Goal: Navigation & Orientation: Go to known website

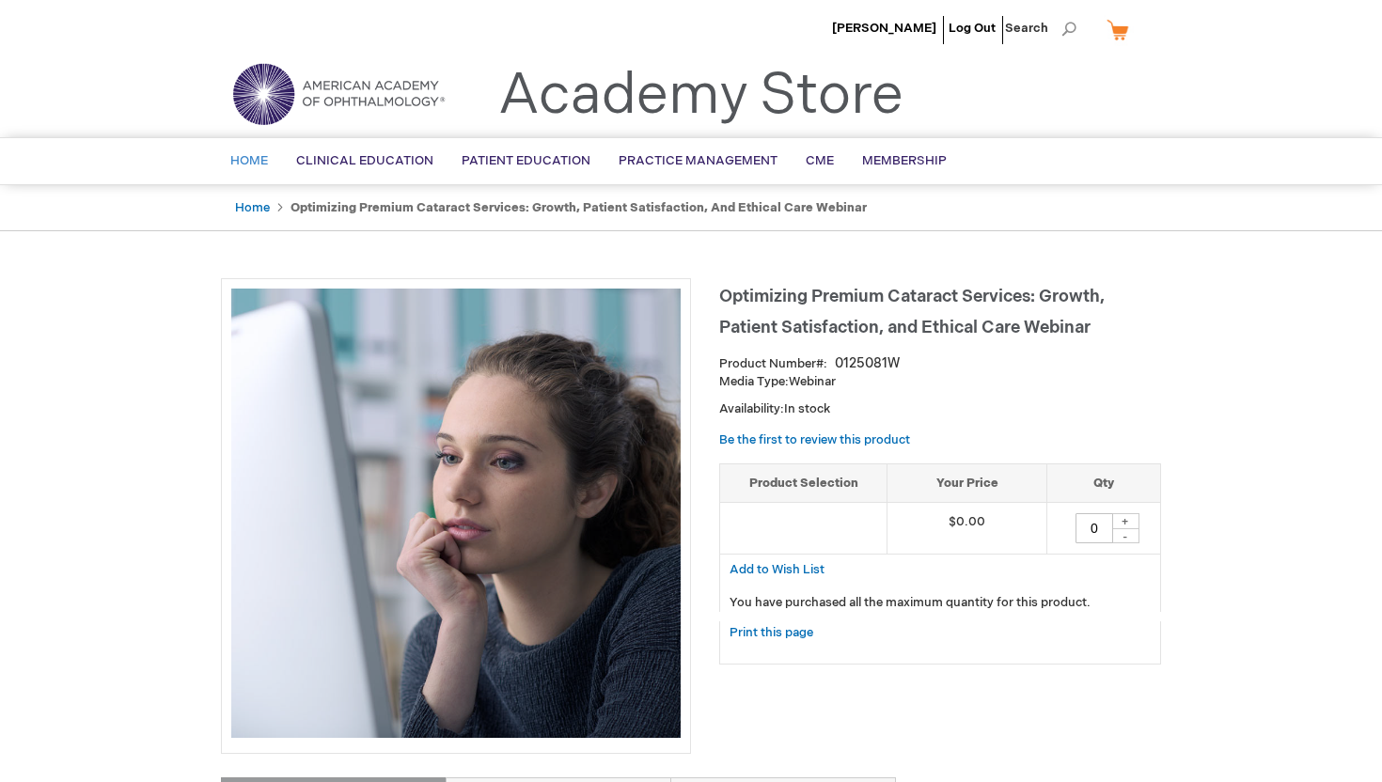
click at [248, 159] on span "Home" at bounding box center [249, 160] width 38 height 15
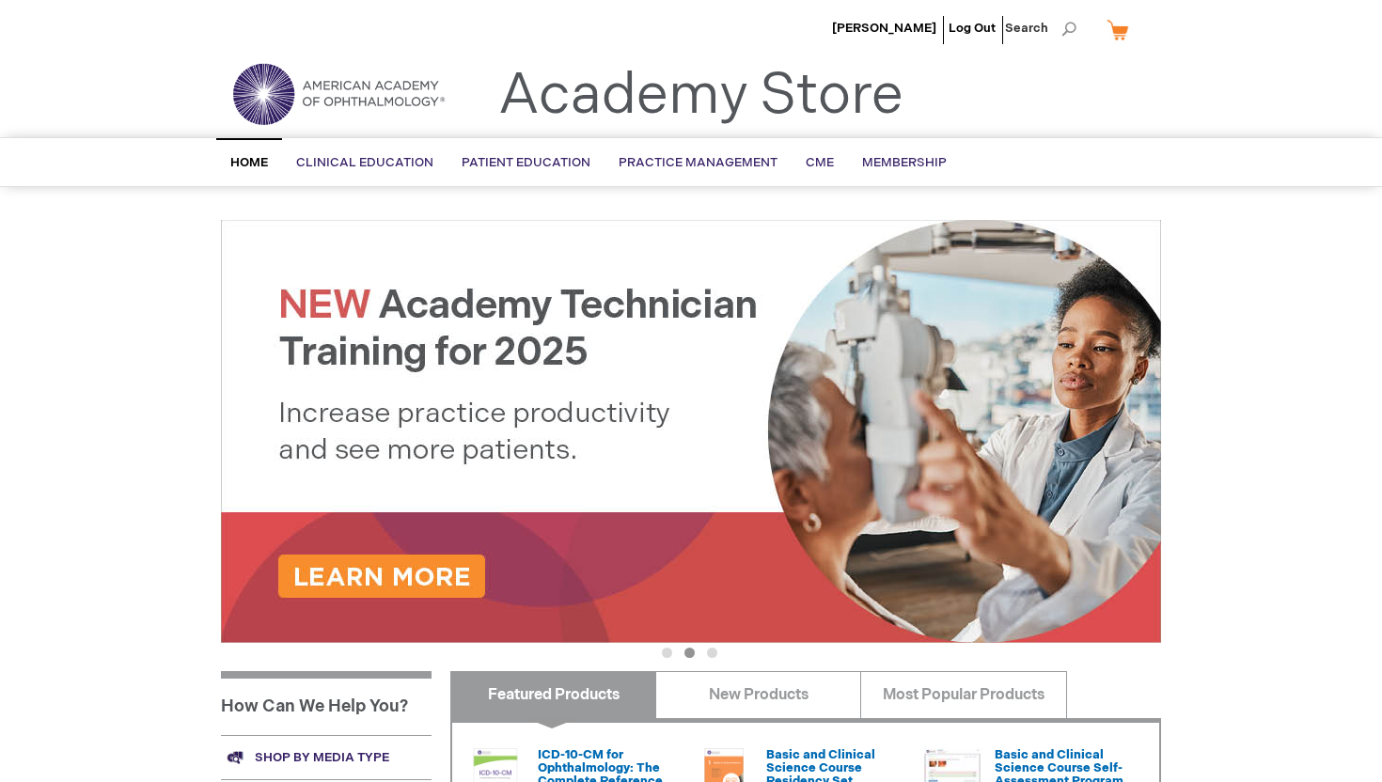
click at [335, 87] on img at bounding box center [339, 94] width 226 height 68
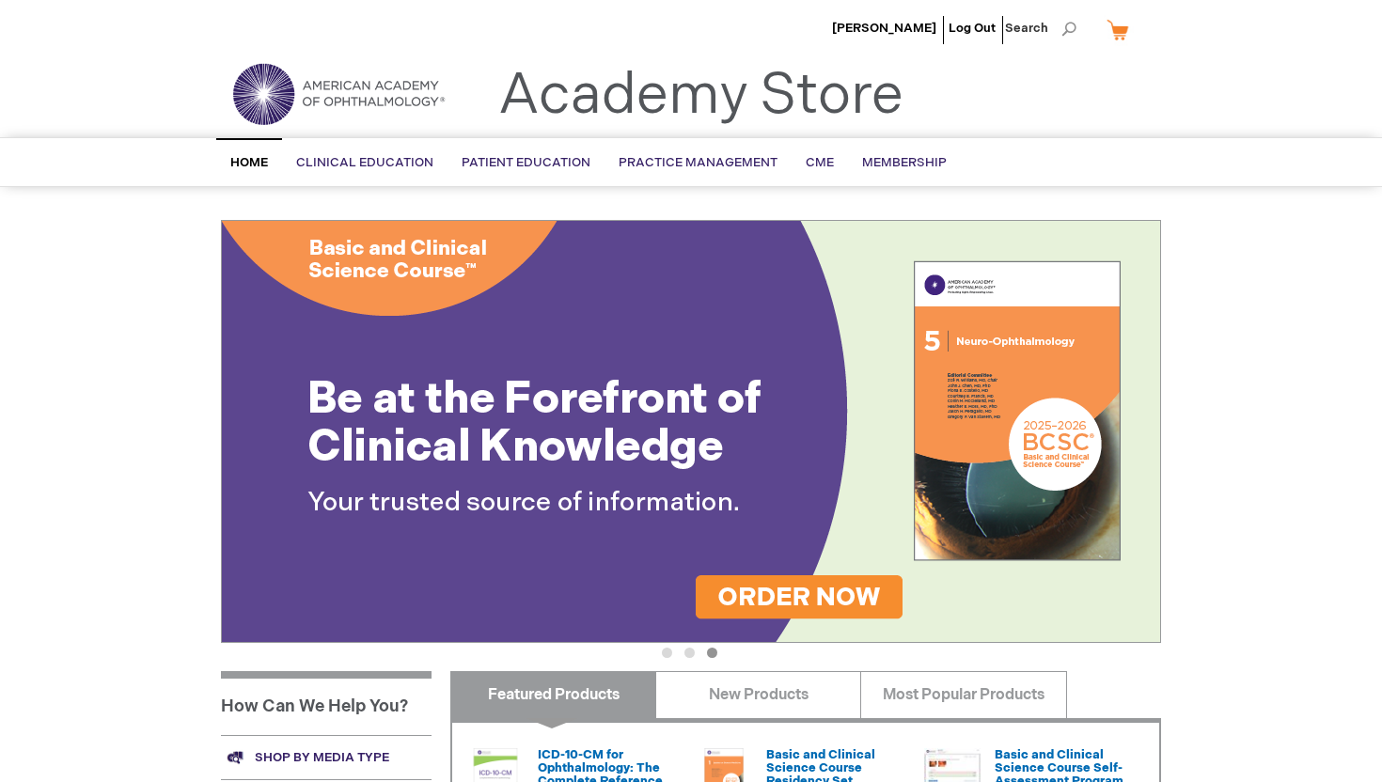
click at [242, 154] on link "Home" at bounding box center [249, 162] width 66 height 48
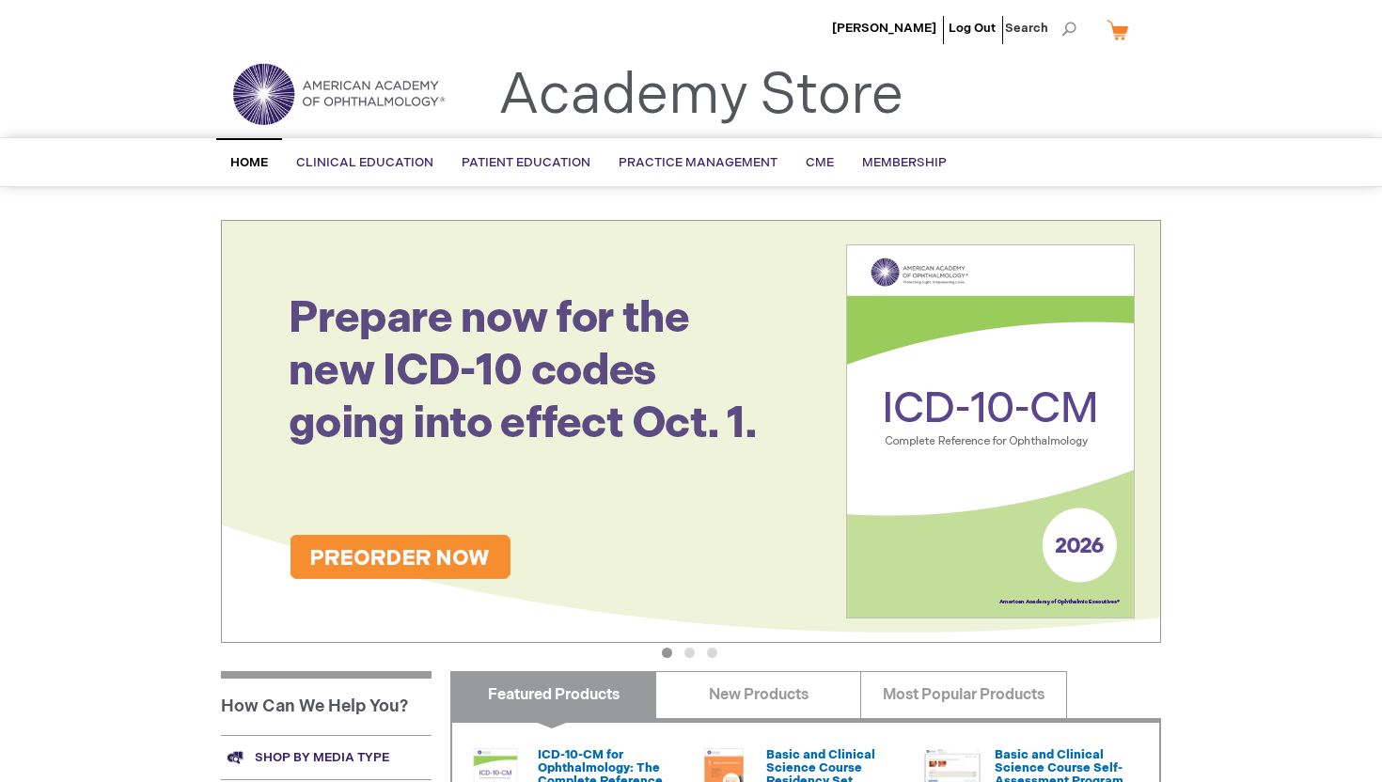
click at [345, 92] on img at bounding box center [339, 94] width 226 height 68
